Goal: Obtain resource: Download file/media

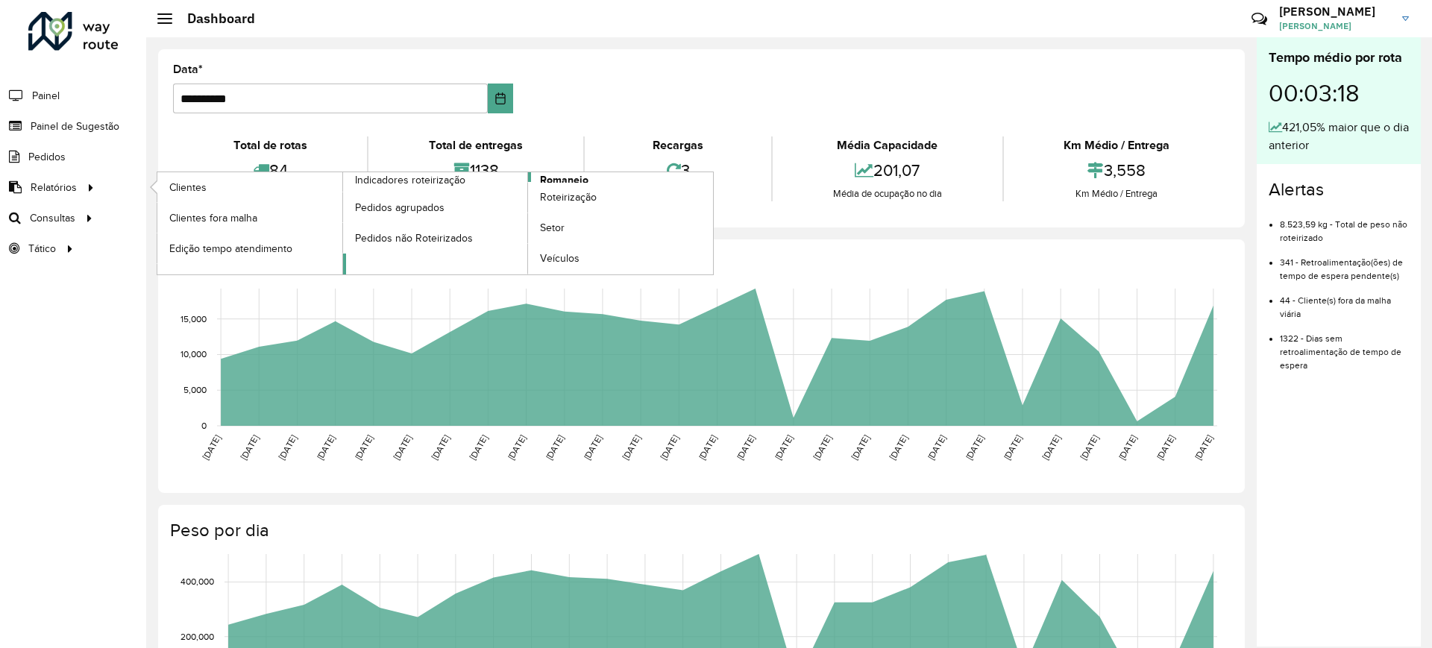
click at [571, 179] on span "Romaneio" at bounding box center [564, 180] width 48 height 16
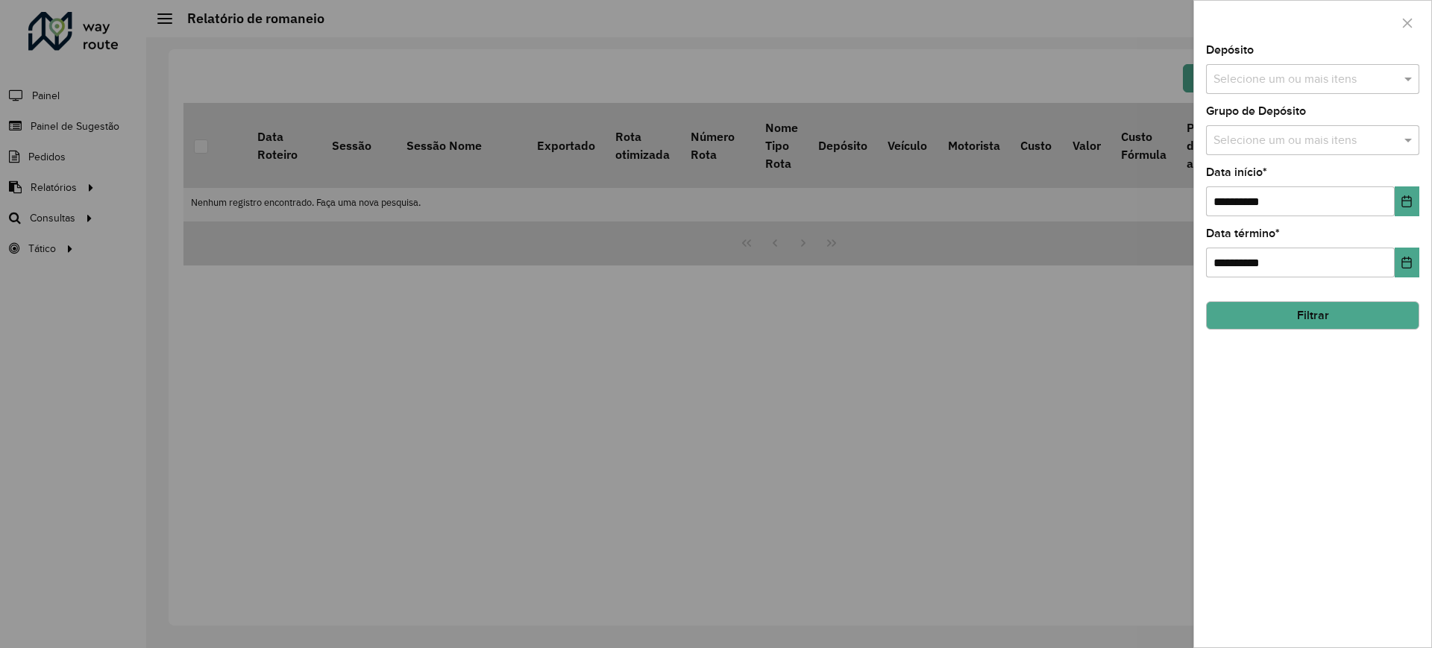
click at [1323, 71] on input "text" at bounding box center [1305, 80] width 191 height 18
click at [1280, 146] on div "CDD Contagem" at bounding box center [1313, 153] width 212 height 25
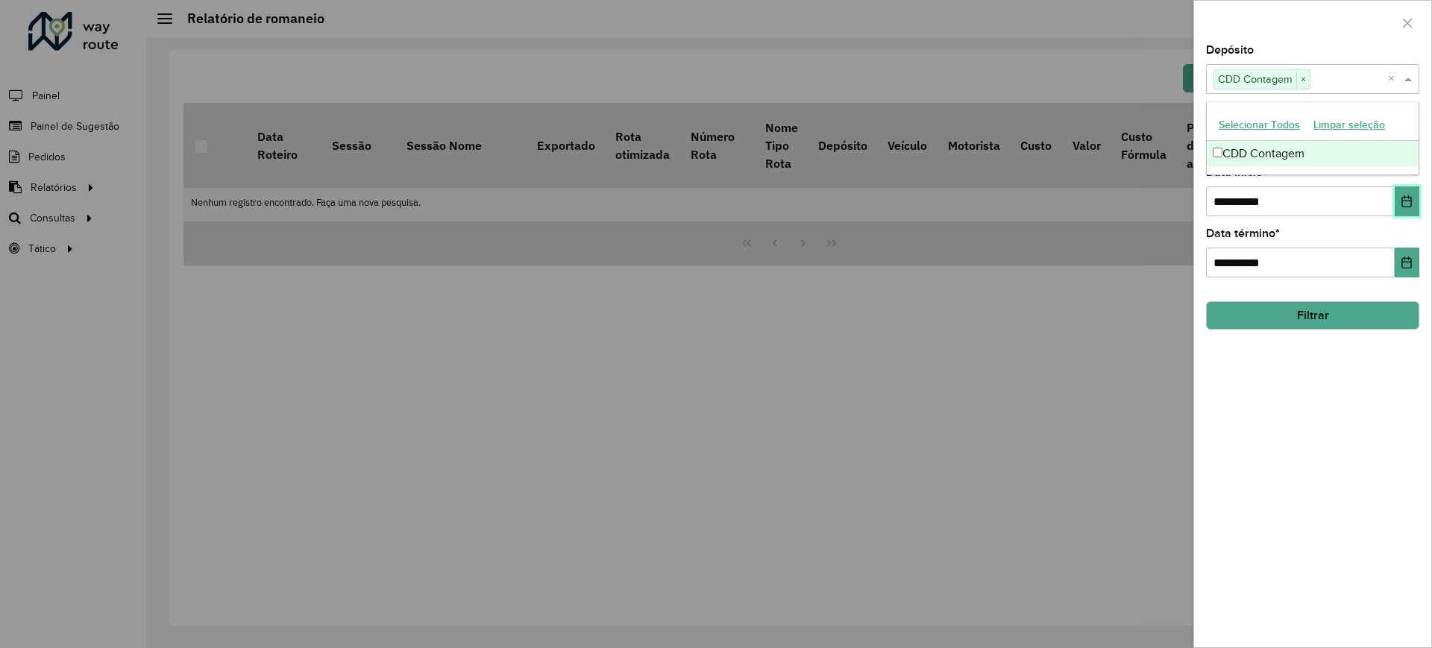
click at [1410, 207] on button "Choose Date" at bounding box center [1407, 202] width 25 height 30
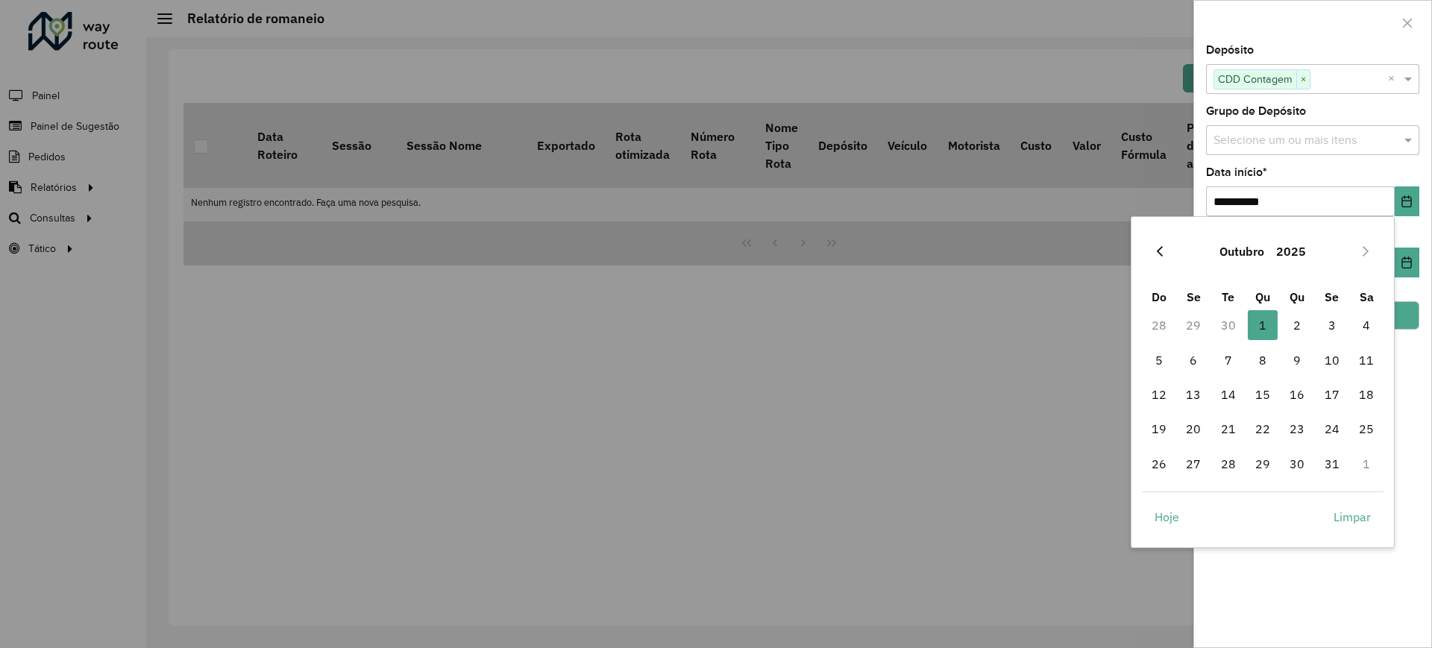
click at [1160, 250] on icon "Previous Month" at bounding box center [1160, 251] width 12 height 12
click at [1192, 317] on span "1" at bounding box center [1194, 325] width 30 height 30
type input "**********"
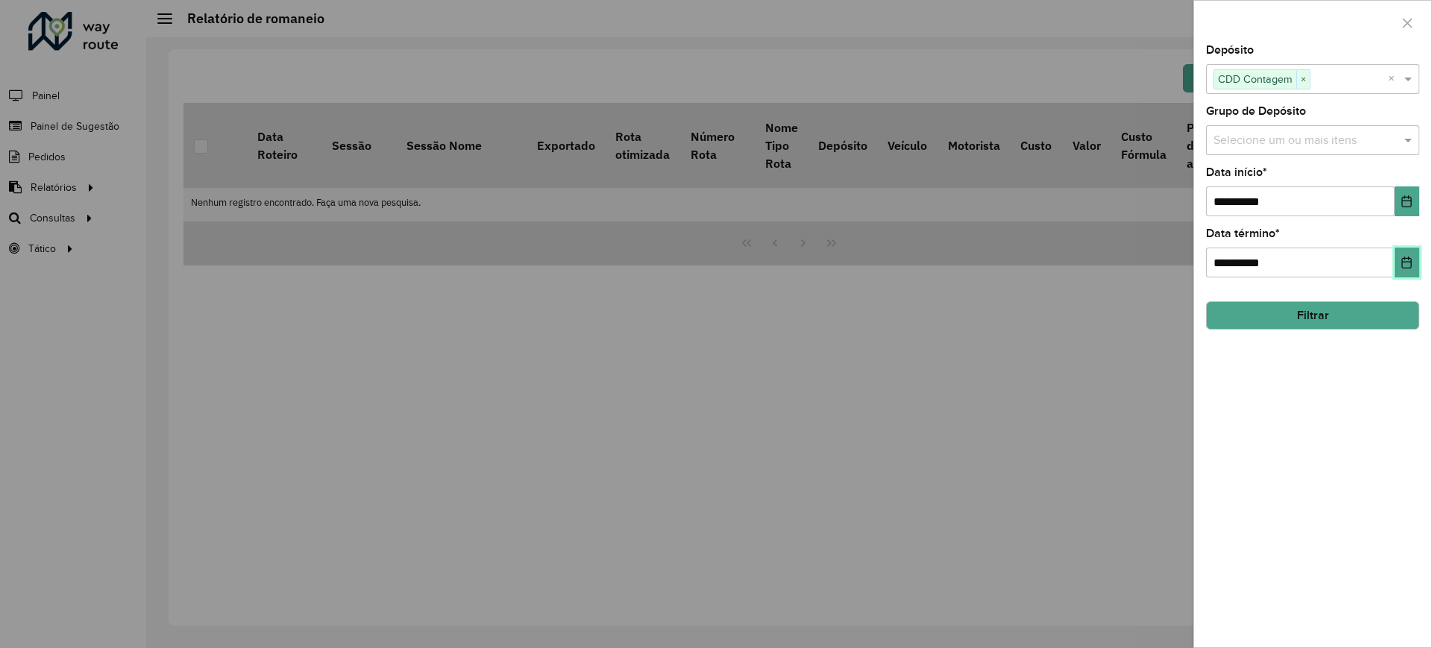
click at [1407, 257] on icon "Choose Date" at bounding box center [1407, 263] width 12 height 12
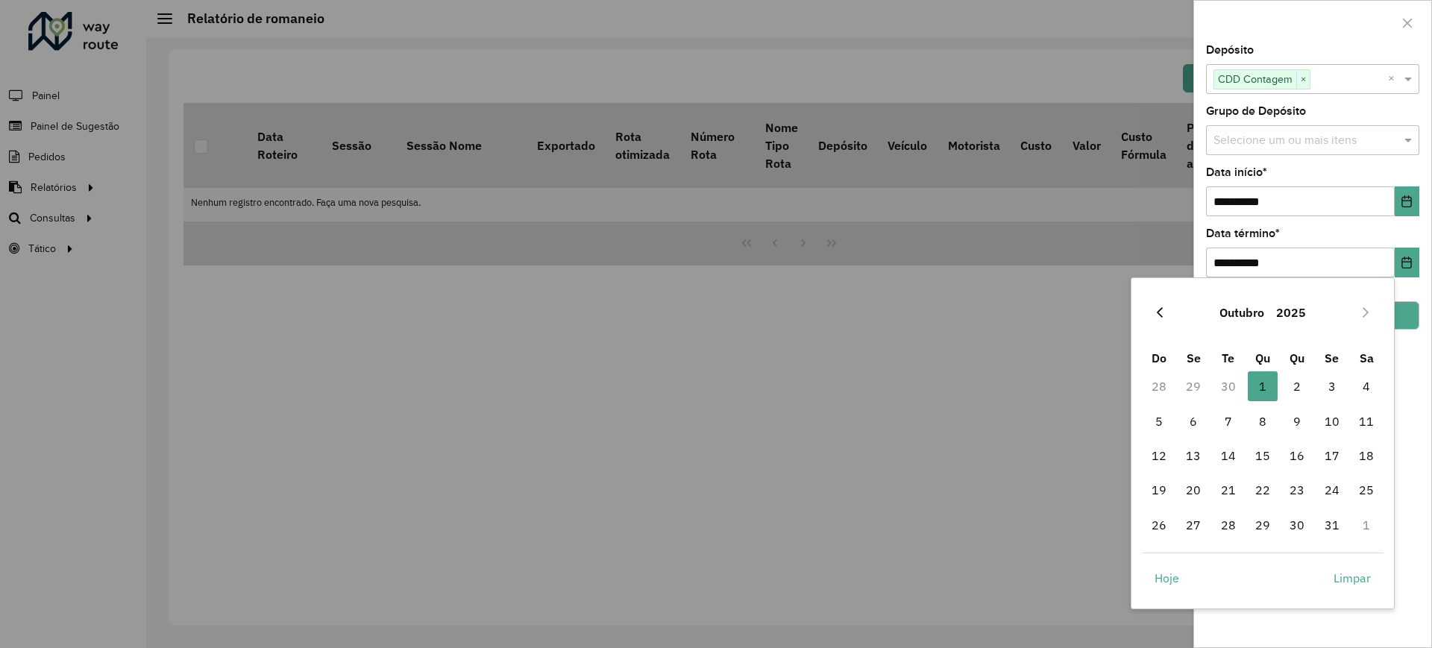
click at [1161, 313] on icon "Previous Month" at bounding box center [1160, 313] width 12 height 12
click at [1228, 538] on span "30" at bounding box center [1229, 525] width 30 height 30
type input "**********"
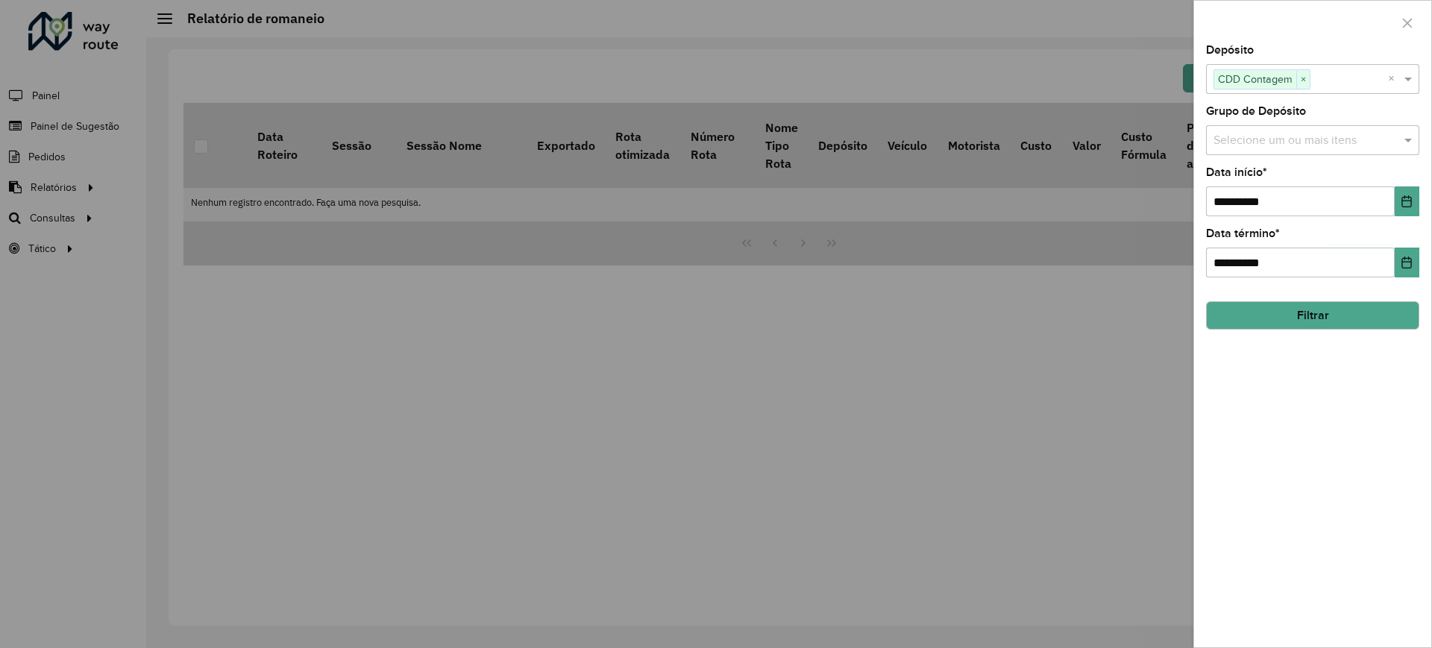
click at [1312, 309] on button "Filtrar" at bounding box center [1312, 315] width 213 height 28
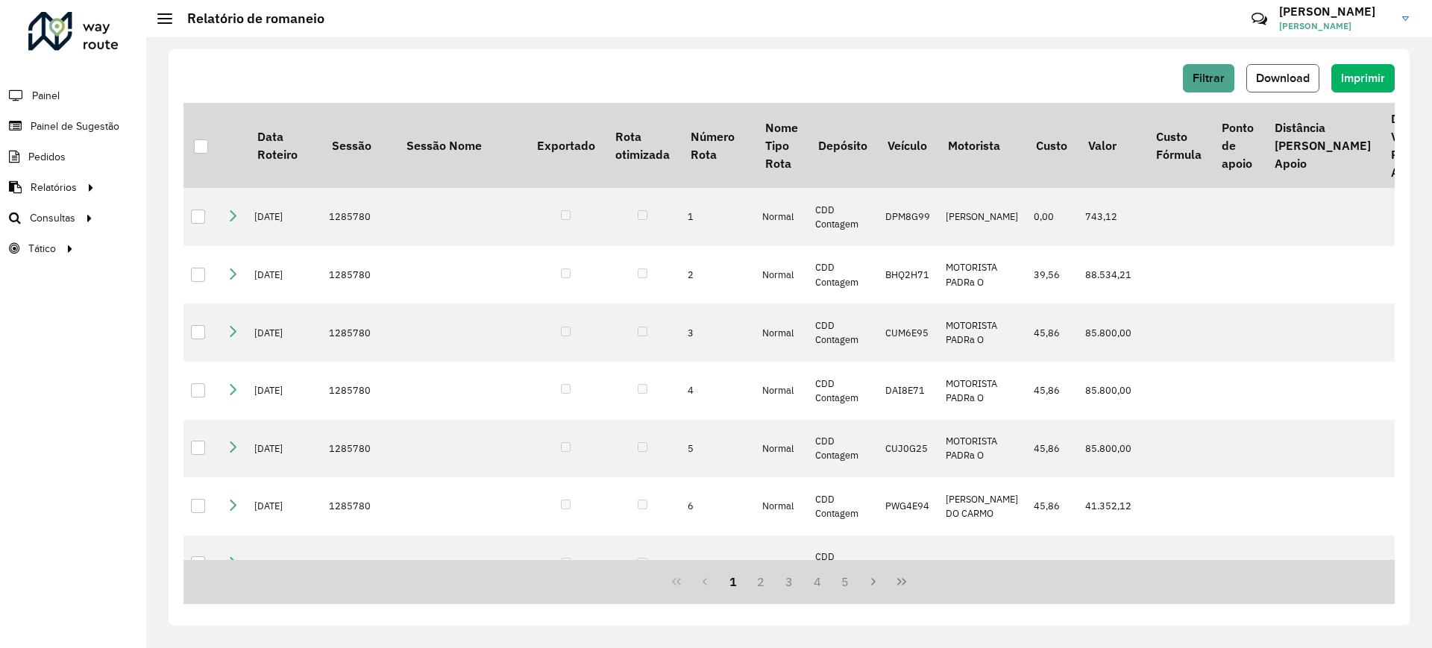
click at [1277, 75] on span "Download" at bounding box center [1283, 78] width 54 height 13
